Goal: Transaction & Acquisition: Purchase product/service

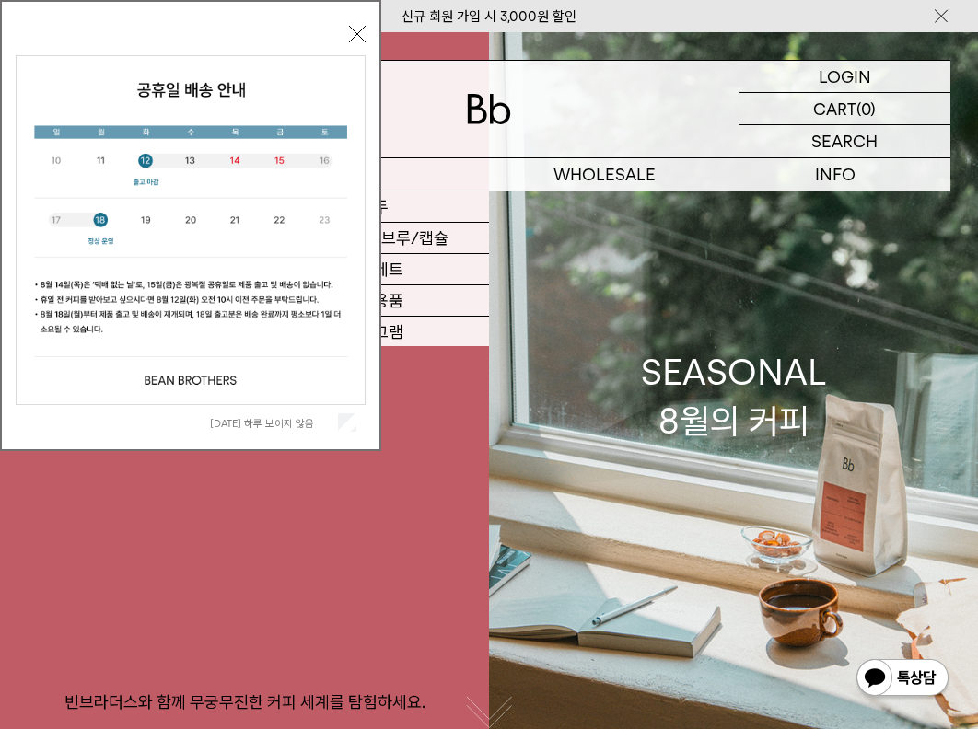
click at [393, 171] on p "숍" at bounding box center [374, 174] width 231 height 32
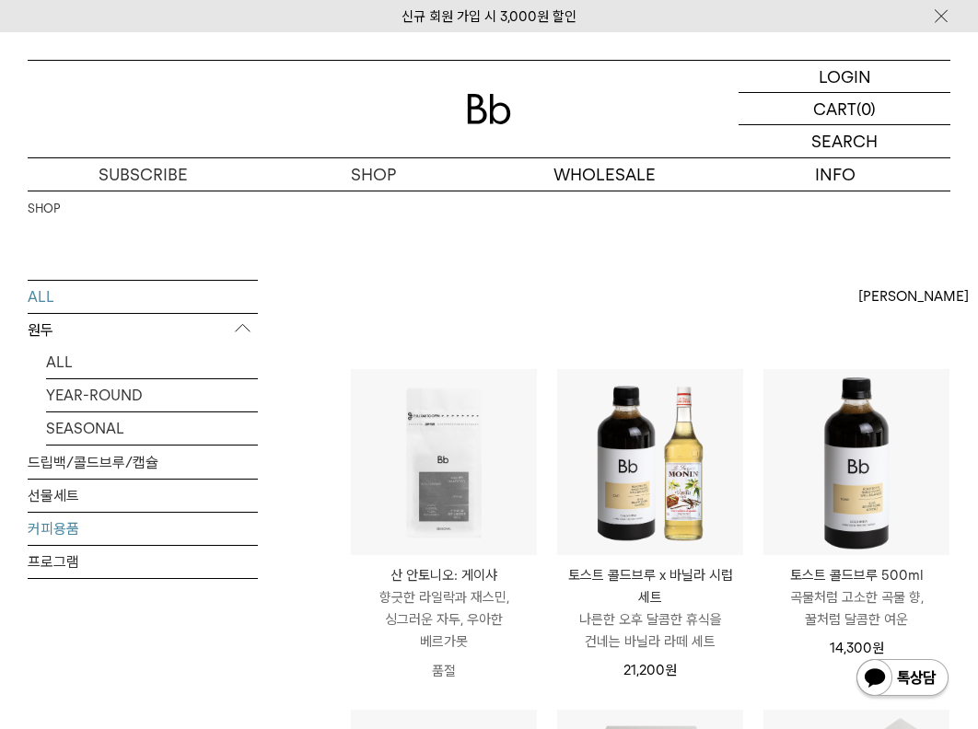
click at [77, 526] on link "커피용품" at bounding box center [143, 529] width 230 height 32
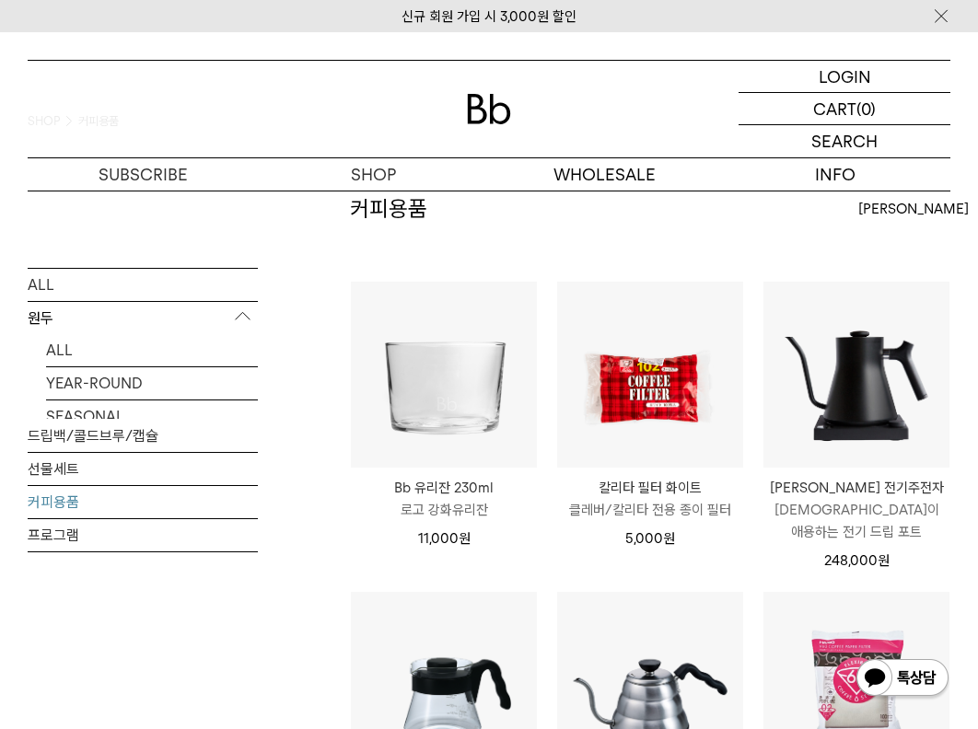
scroll to position [92, 0]
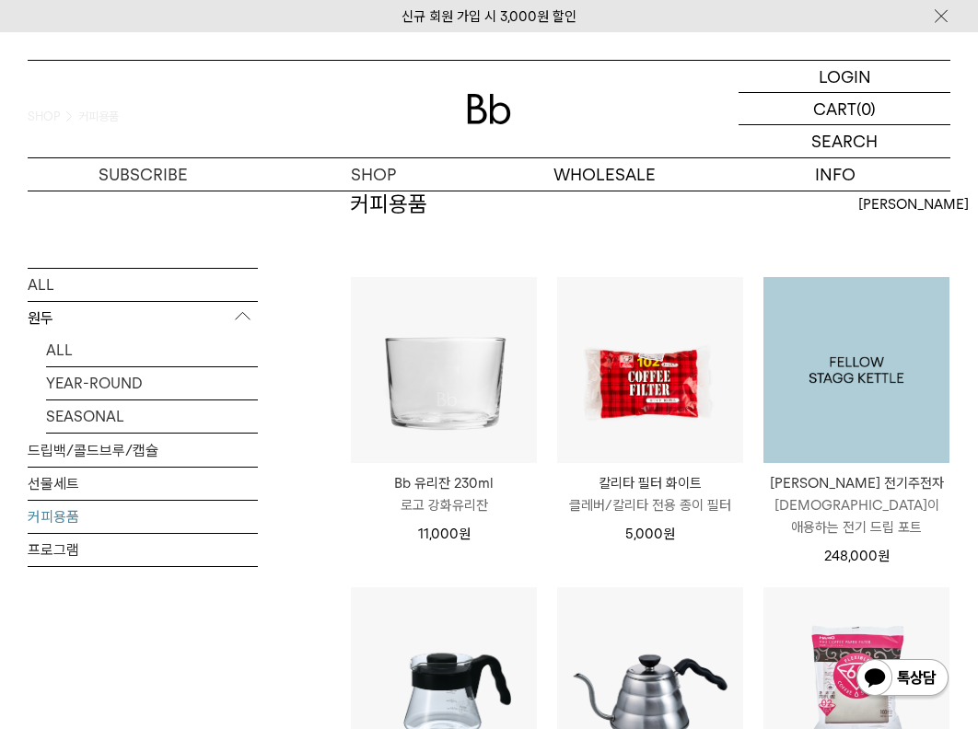
click at [854, 338] on img at bounding box center [856, 370] width 186 height 186
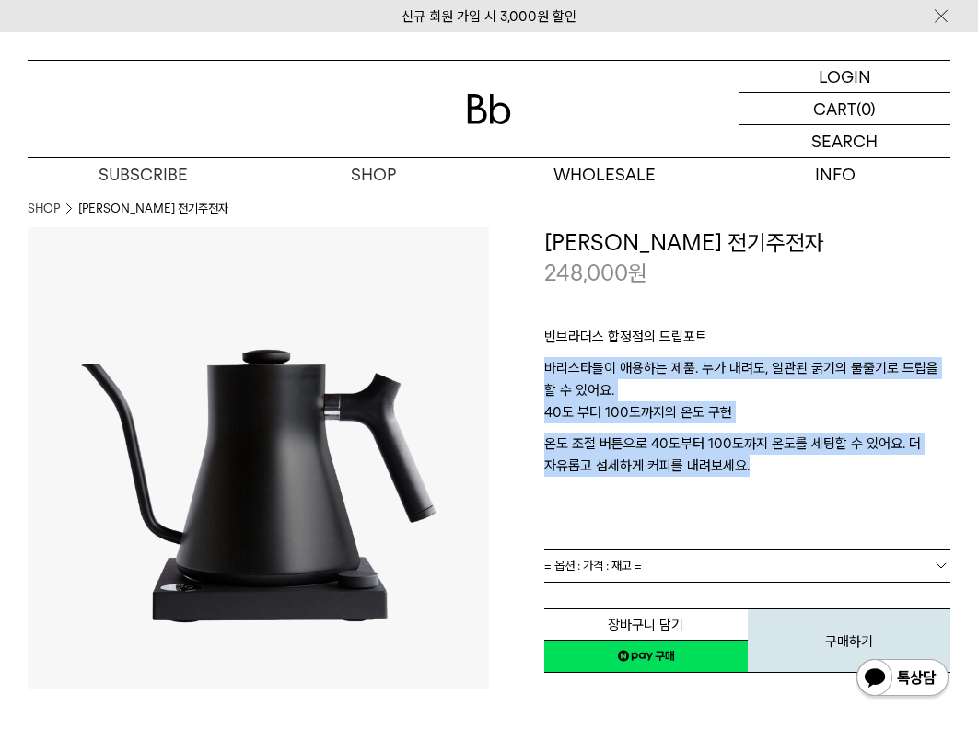
drag, startPoint x: 718, startPoint y: 289, endPoint x: 771, endPoint y: 524, distance: 240.7
click at [769, 522] on div "빈브라더스 합정점의 드립포트 바리스타들이 애용하는 제품. 누가 내려도, 일관된 굵기의 물줄기로 드립을 할 수 있어요. 40도 부터 100도까지…" at bounding box center [747, 419] width 406 height 260
click at [776, 524] on div "빈브라더스 합정점의 드립포트 바리스타들이 애용하는 제품. 누가 내려도, 일관된 굵기의 물줄기로 드립을 할 수 있어요. 40도 부터 100도까지…" at bounding box center [747, 419] width 406 height 260
drag, startPoint x: 784, startPoint y: 492, endPoint x: 745, endPoint y: 227, distance: 267.1
click at [744, 227] on div "**********" at bounding box center [747, 450] width 406 height 447
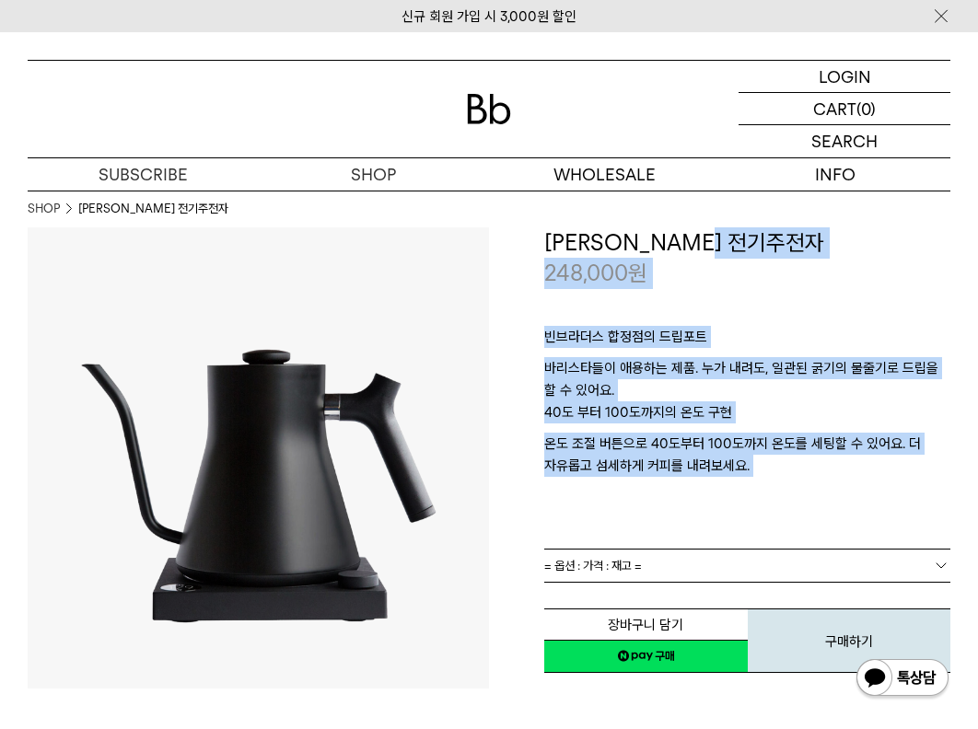
click at [751, 439] on p "온도 조절 버튼으로 40도부터 100도까지 온도를 세팅할 수 있어요. 더 자유롭고 섬세하게 커피를 내려보세요. ﻿" at bounding box center [747, 477] width 406 height 88
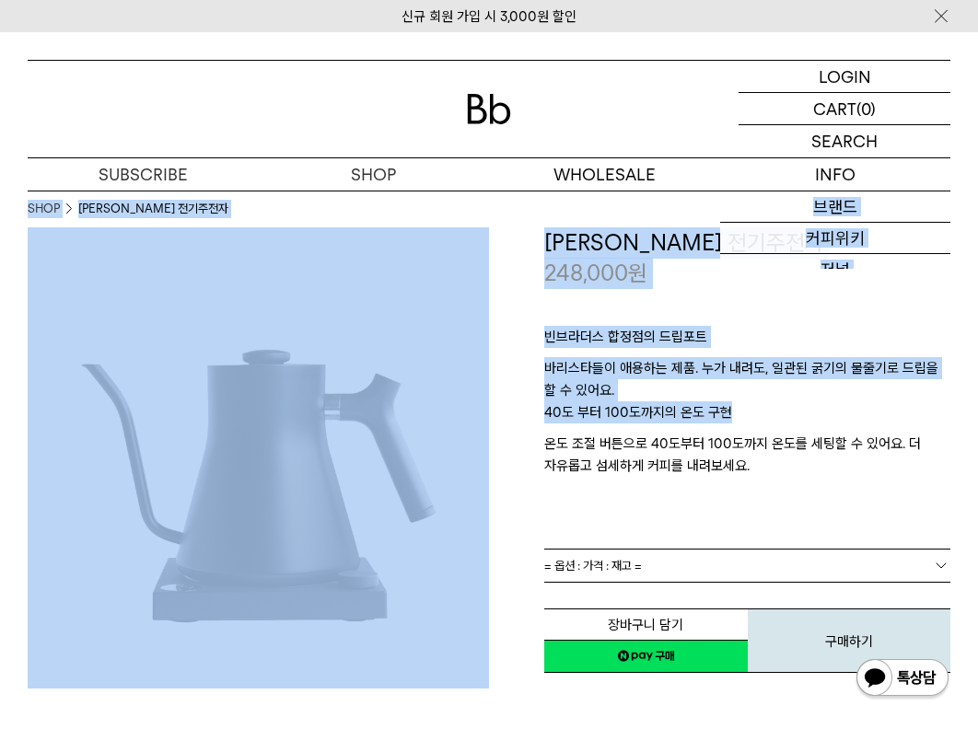
drag, startPoint x: 779, startPoint y: 374, endPoint x: 766, endPoint y: 467, distance: 93.9
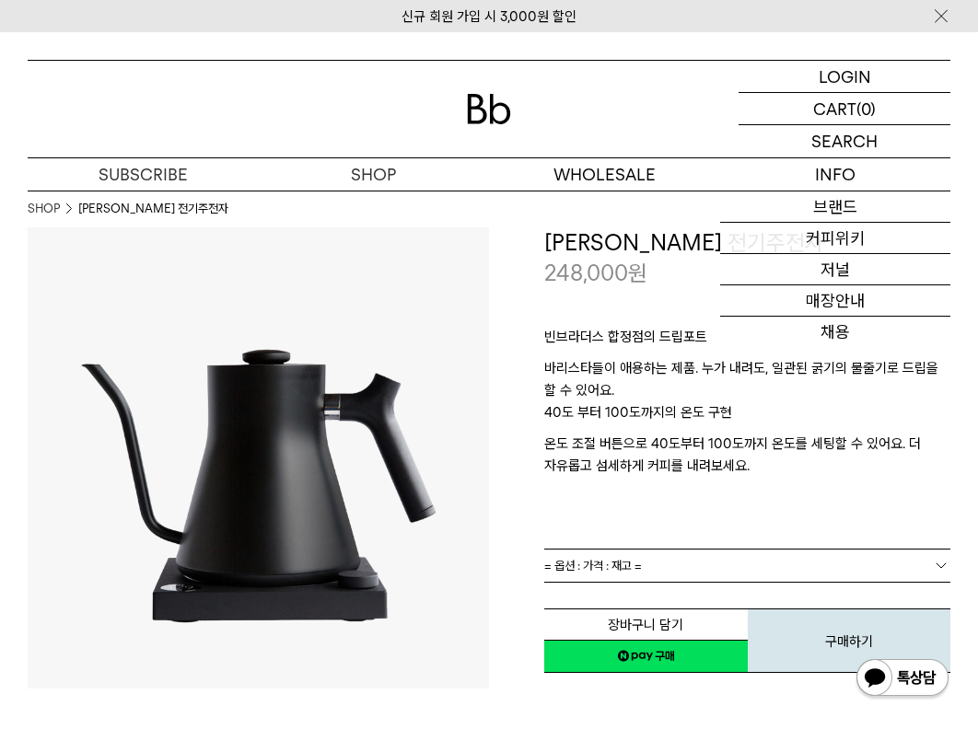
click at [765, 477] on p "온도 조절 버튼으로 40도부터 100도까지 온도를 세팅할 수 있어요. 더 자유롭고 섬세하게 커피를 내려보세요. ﻿" at bounding box center [747, 477] width 406 height 88
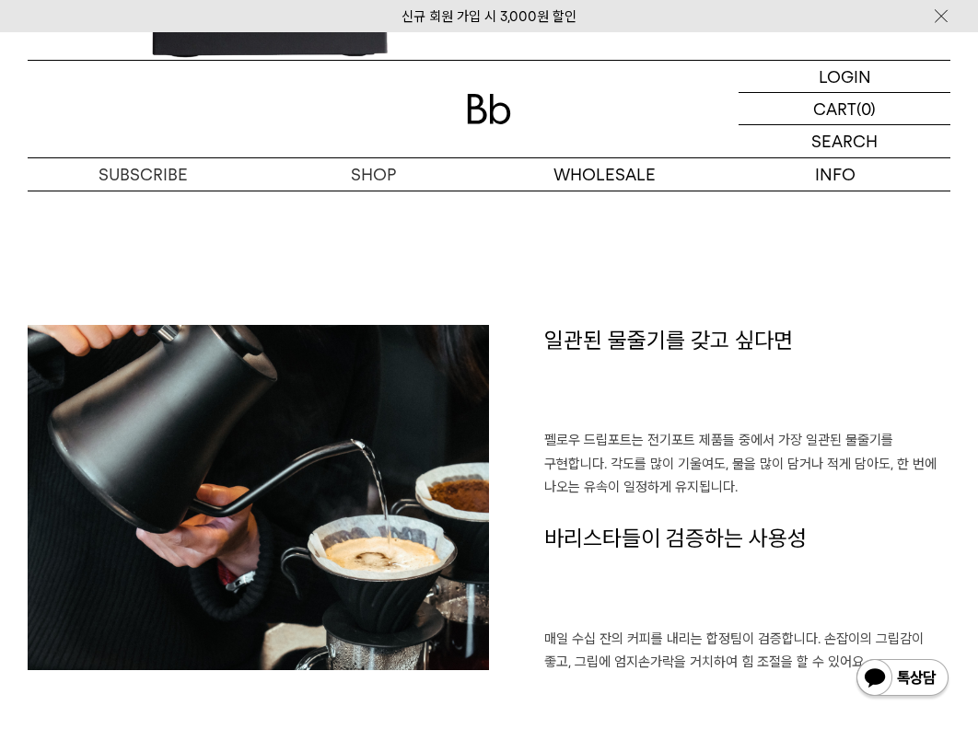
scroll to position [1197, 0]
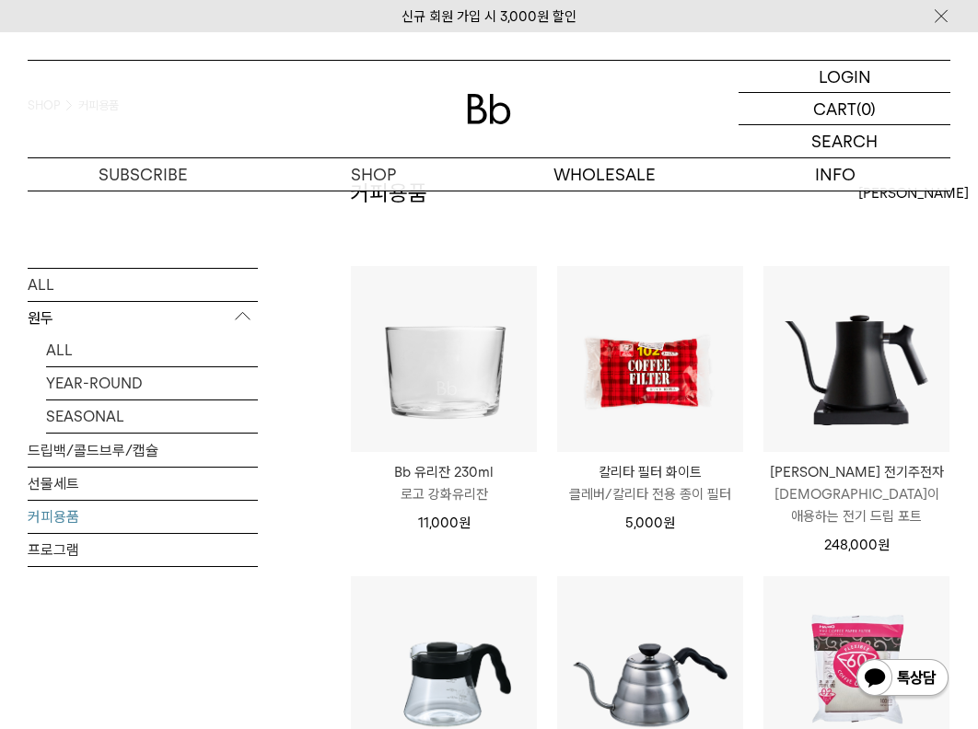
scroll to position [368, 0]
